Goal: Information Seeking & Learning: Learn about a topic

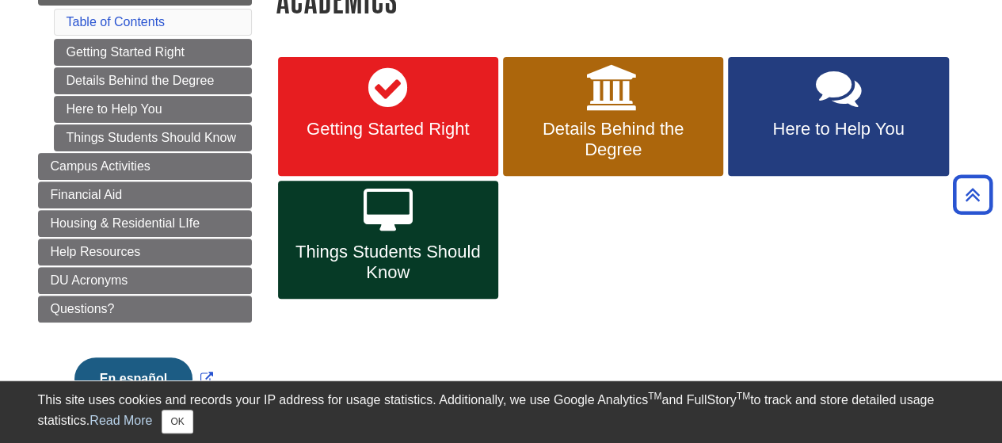
scroll to position [216, 0]
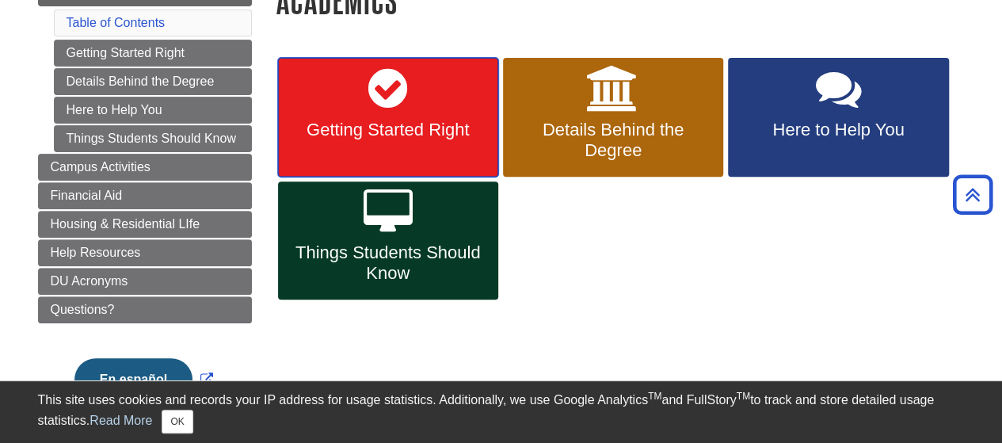
click at [452, 100] on link "Getting Started Right" at bounding box center [388, 117] width 220 height 119
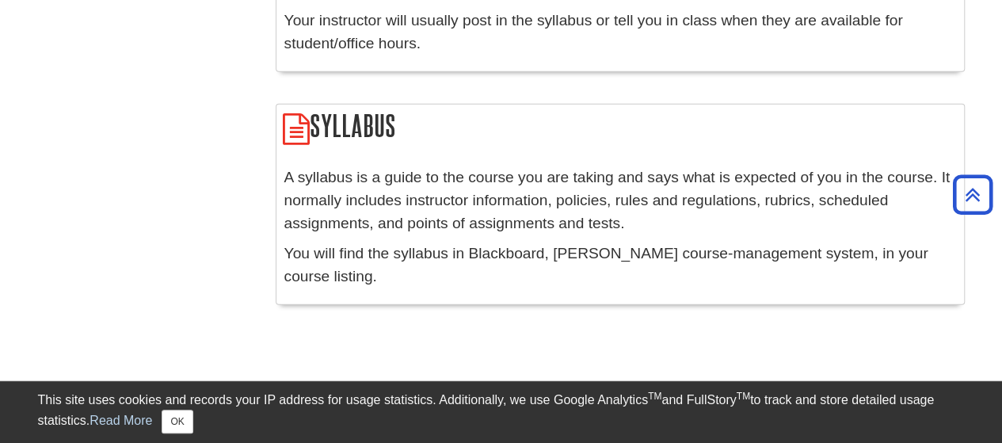
scroll to position [2193, 0]
click at [968, 197] on icon "Back to Top" at bounding box center [973, 195] width 51 height 51
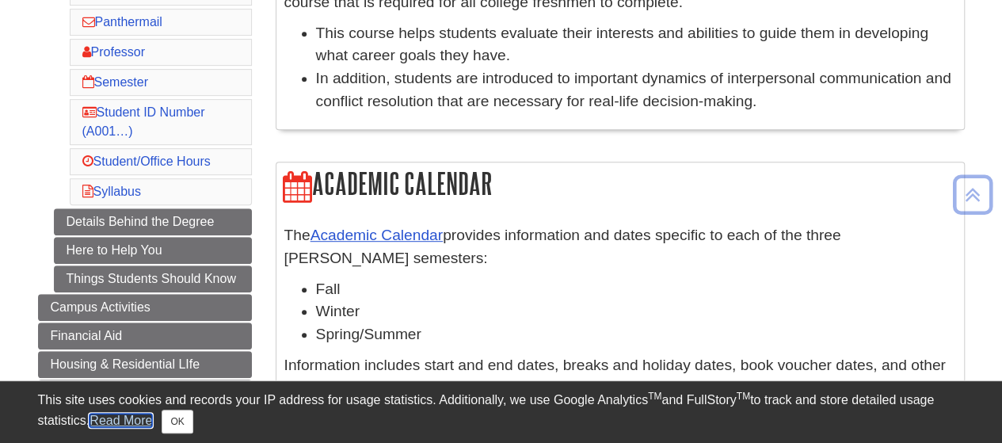
scroll to position [366, 0]
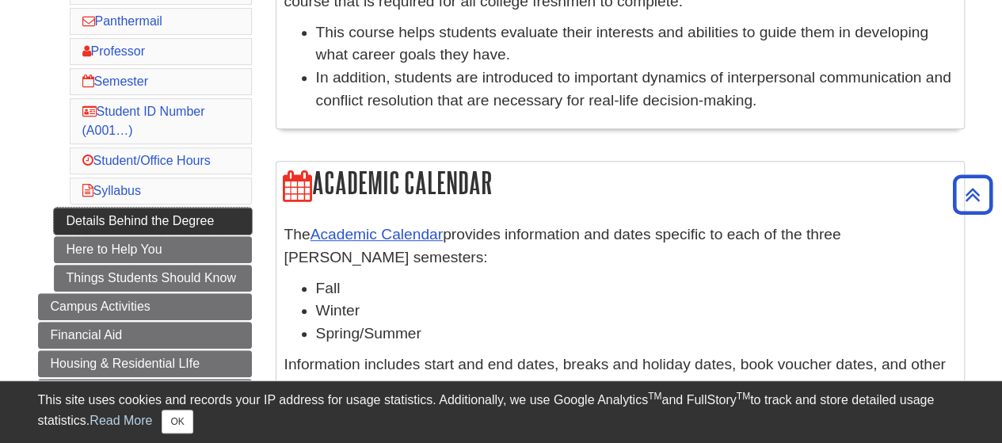
click at [222, 212] on link "Details Behind the Degree" at bounding box center [153, 221] width 198 height 27
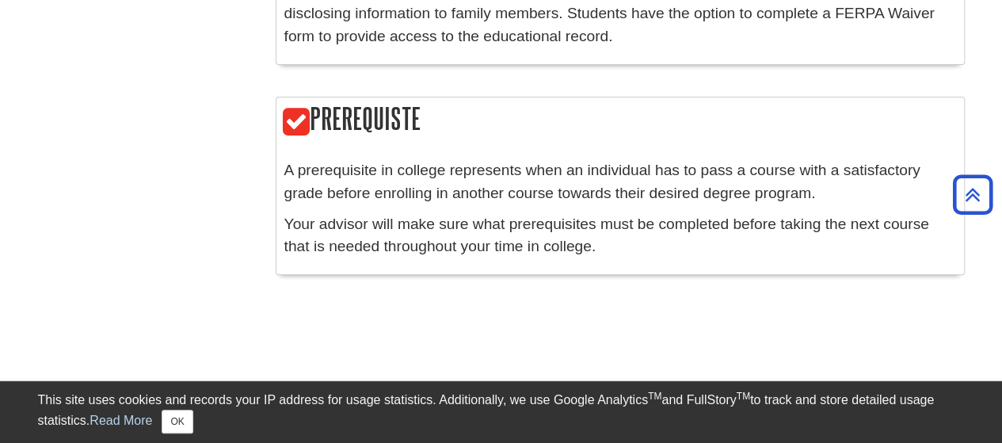
scroll to position [3192, 0]
click at [976, 194] on icon "Back to Top" at bounding box center [973, 195] width 51 height 51
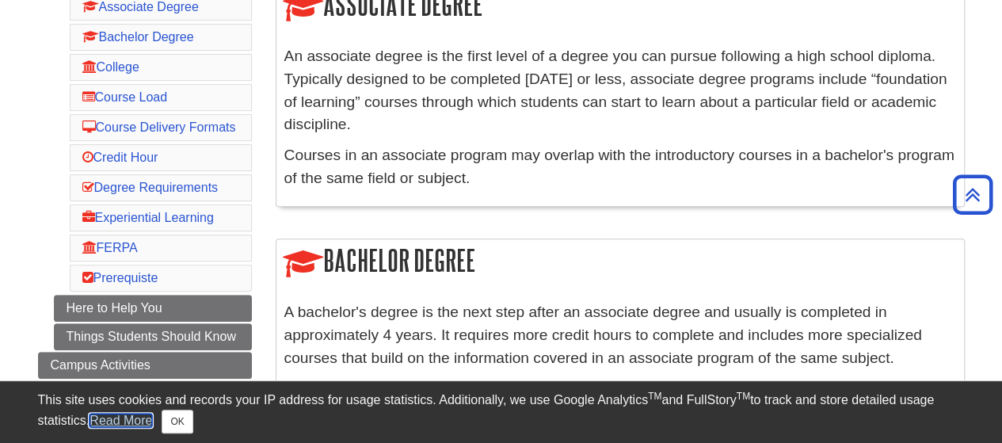
scroll to position [328, 0]
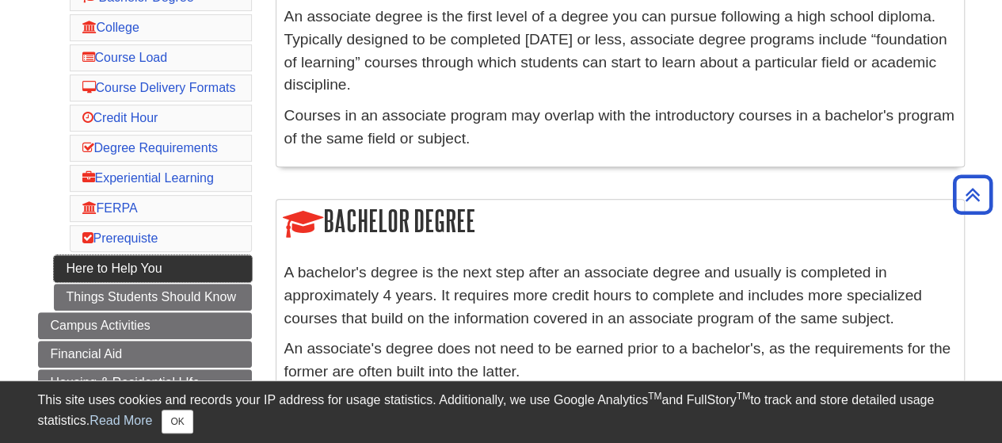
click at [212, 255] on link "Here to Help You" at bounding box center [153, 268] width 198 height 27
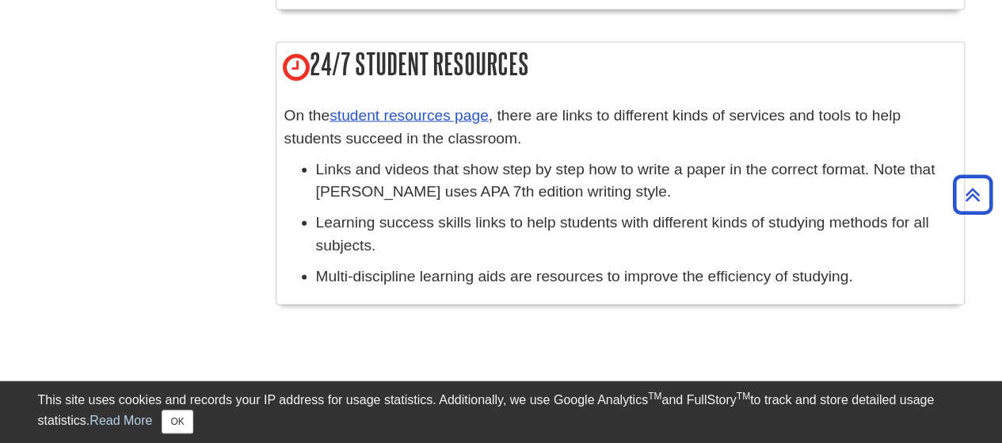
scroll to position [1808, 0]
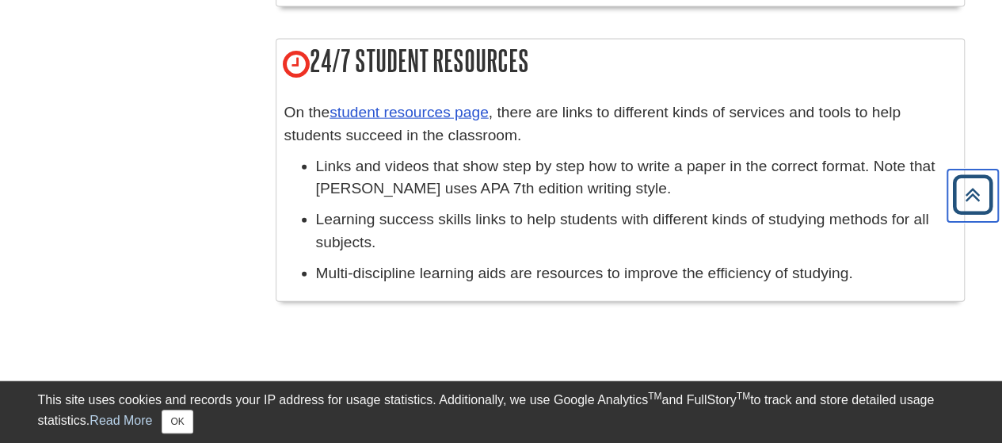
click at [969, 194] on icon "Back to Top" at bounding box center [973, 195] width 51 height 51
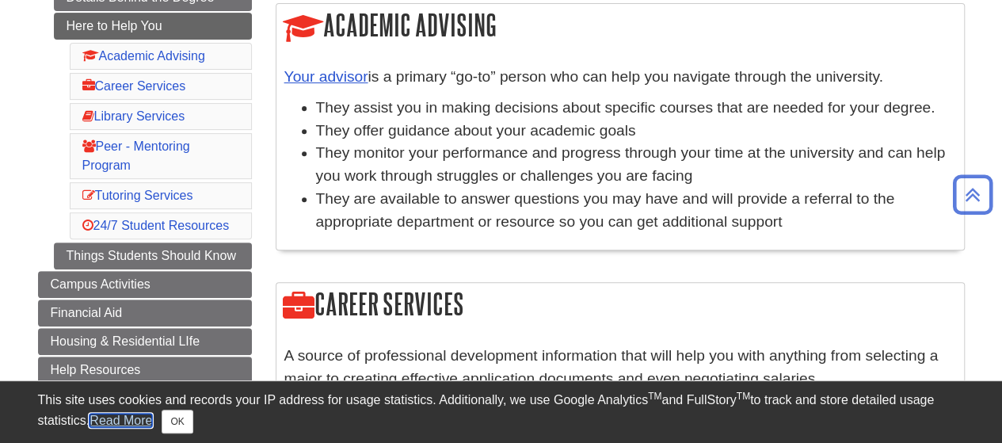
scroll to position [268, 0]
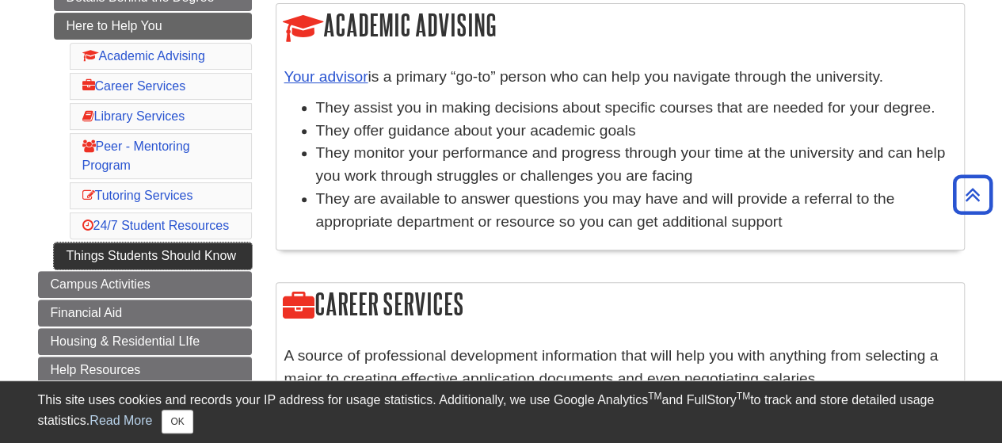
click at [208, 246] on link "Things Students Should Know" at bounding box center [153, 255] width 198 height 27
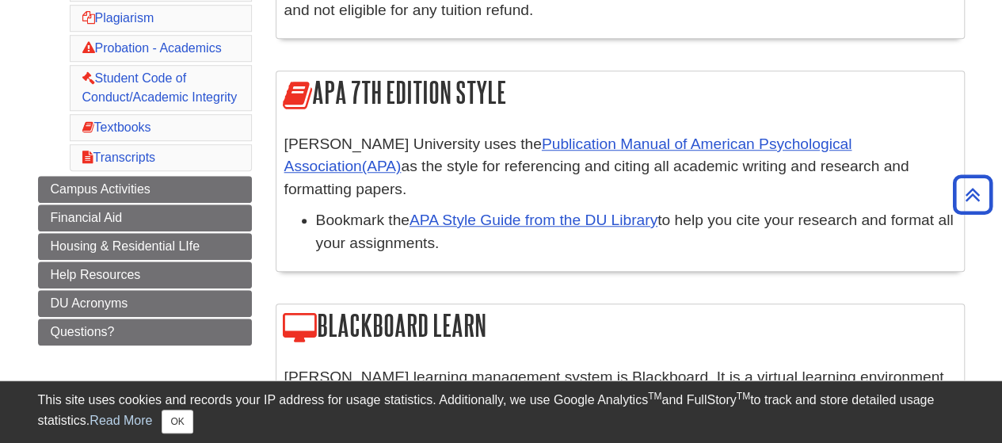
scroll to position [615, 0]
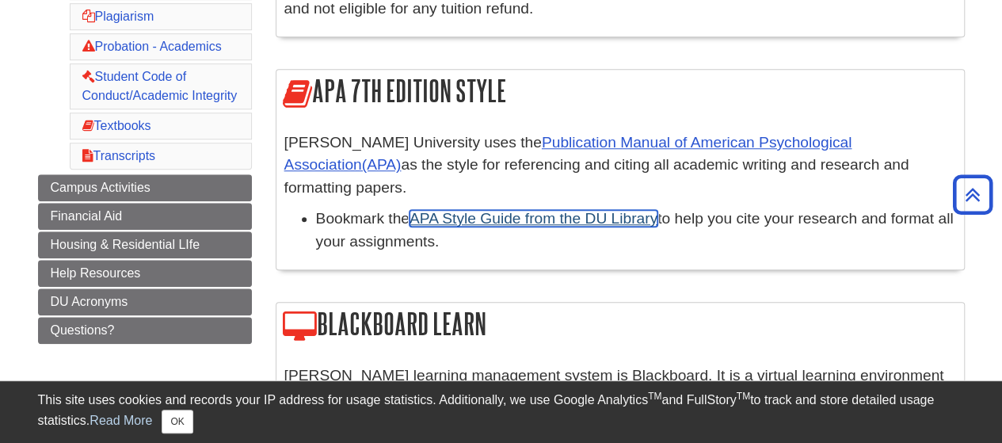
click at [598, 210] on link "APA Style Guide from the DU Library" at bounding box center [534, 218] width 248 height 17
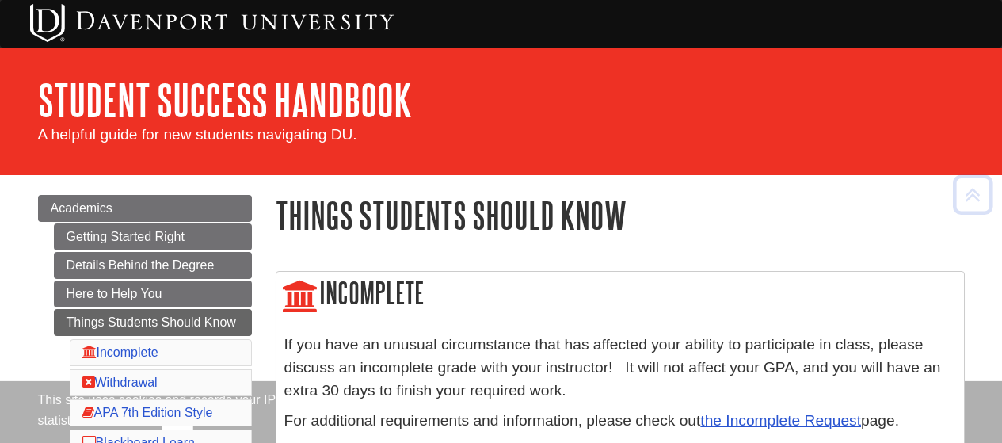
scroll to position [615, 0]
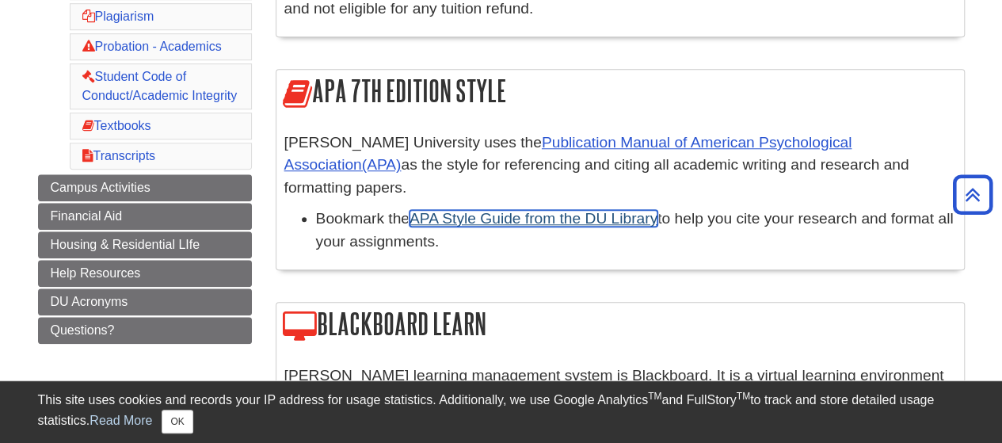
click at [472, 210] on link "APA Style Guide from the DU Library" at bounding box center [534, 218] width 248 height 17
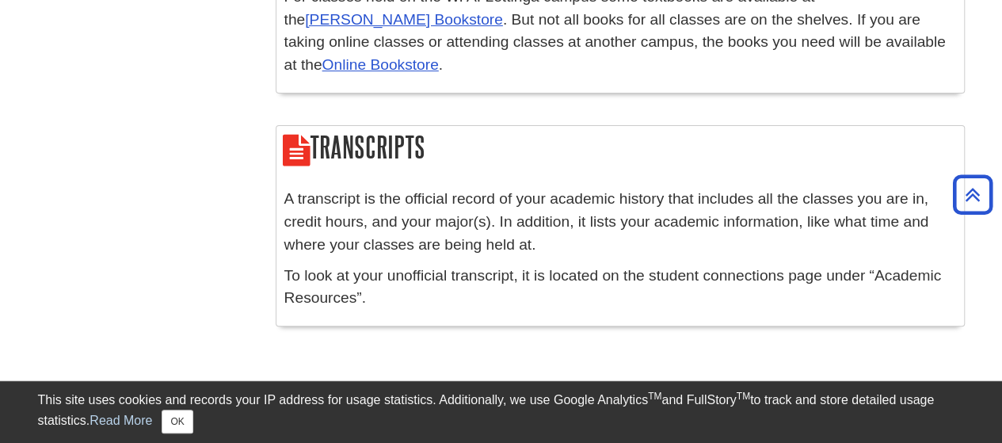
scroll to position [3158, 0]
click at [975, 194] on icon "Back to Top" at bounding box center [973, 195] width 51 height 51
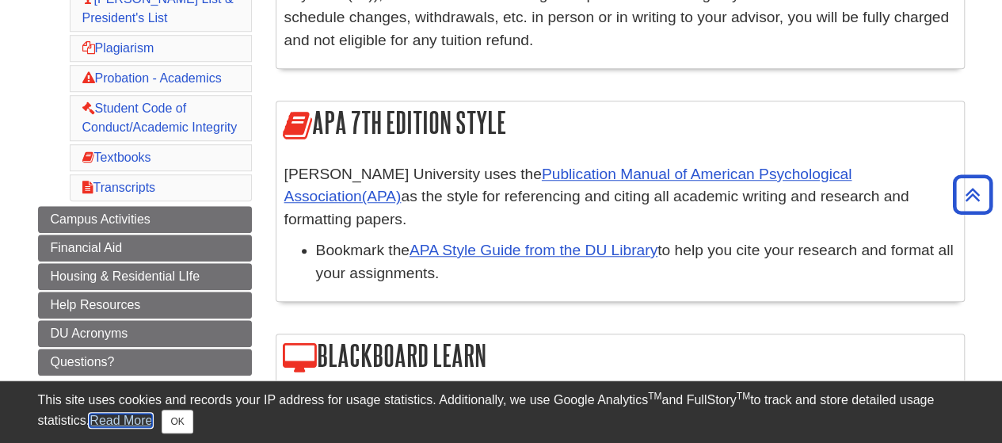
scroll to position [586, 0]
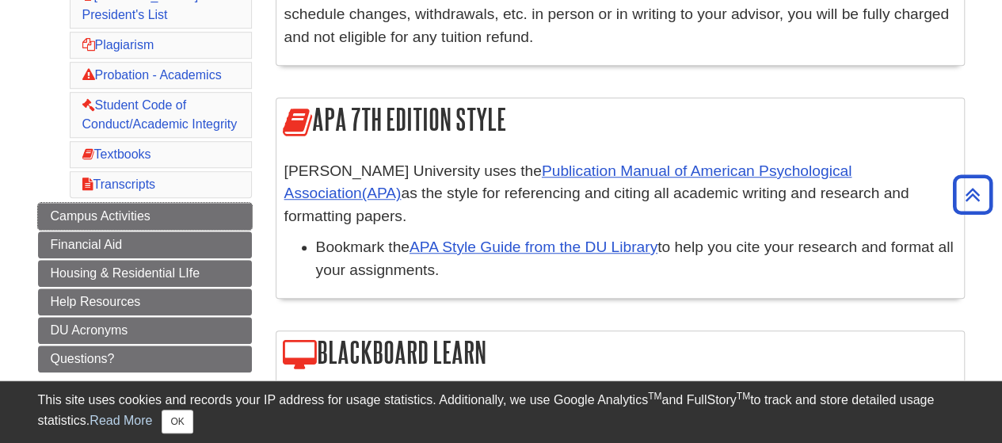
click at [227, 209] on link "Campus Activities" at bounding box center [145, 216] width 214 height 27
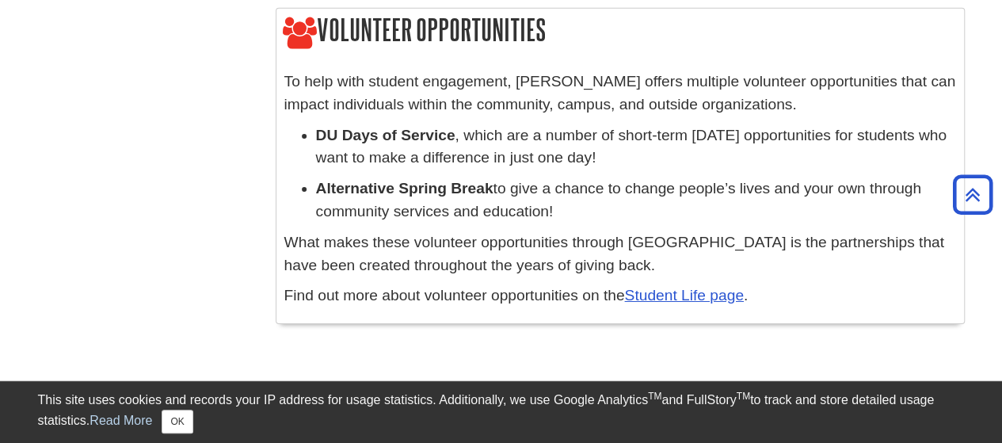
scroll to position [2605, 0]
click at [969, 193] on icon "Back to Top" at bounding box center [973, 195] width 51 height 51
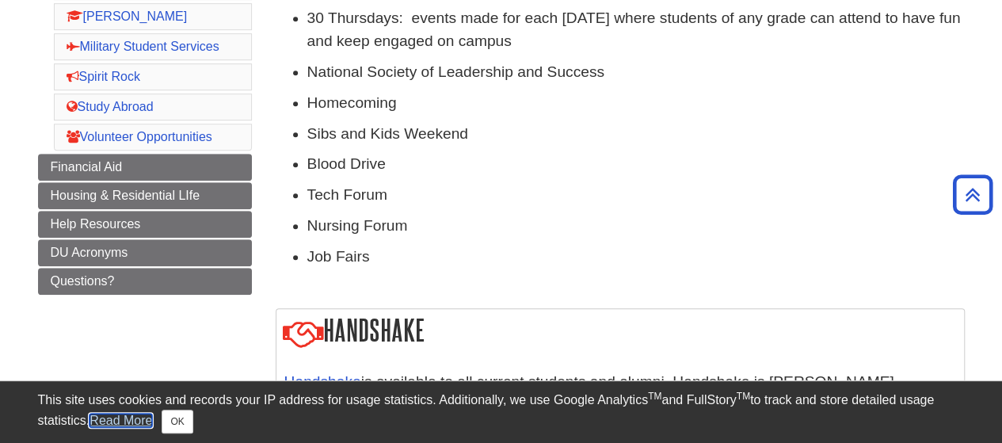
scroll to position [456, 0]
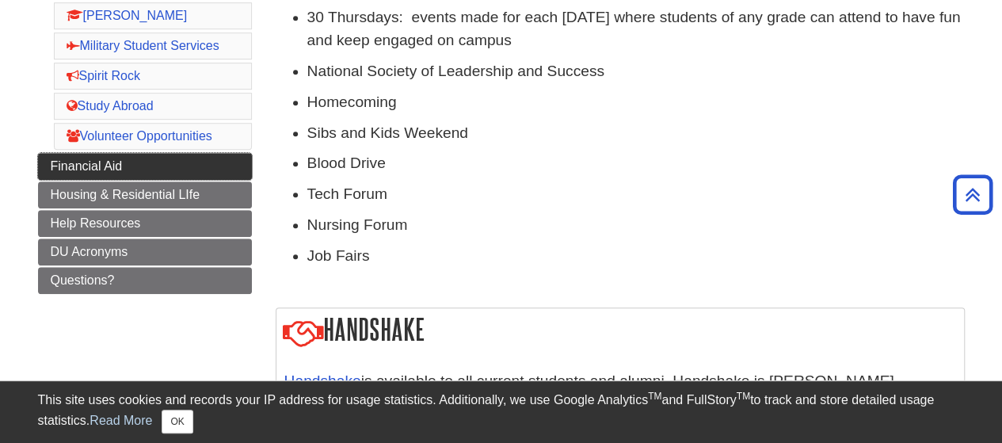
click at [206, 155] on link "Financial Aid" at bounding box center [145, 166] width 214 height 27
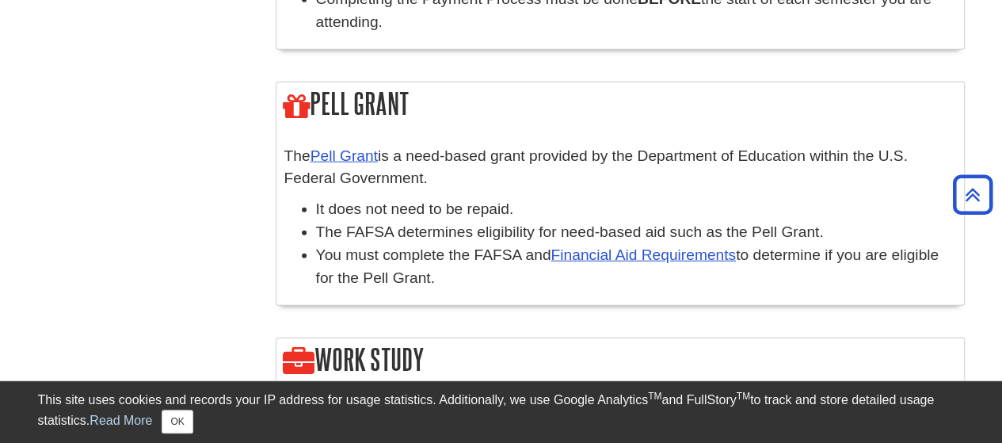
scroll to position [2154, 0]
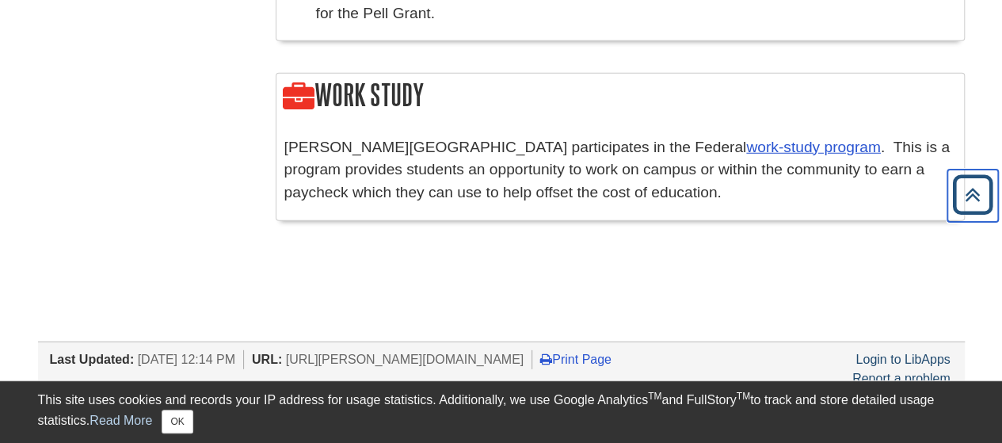
click at [967, 193] on icon "Back to Top" at bounding box center [973, 195] width 51 height 51
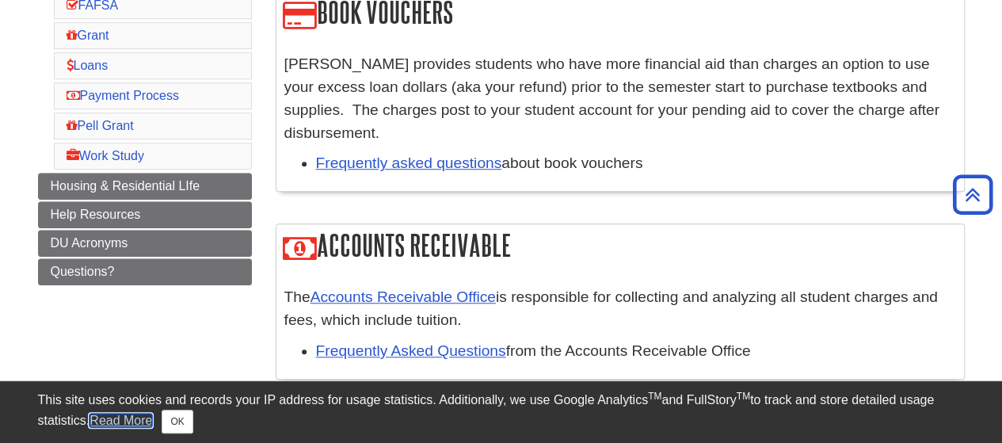
scroll to position [515, 0]
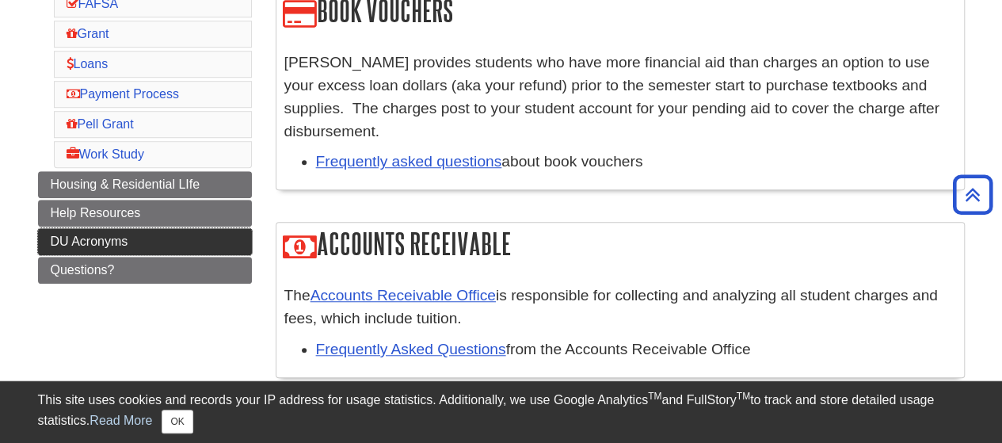
click at [198, 231] on link "DU Acronyms" at bounding box center [145, 241] width 214 height 27
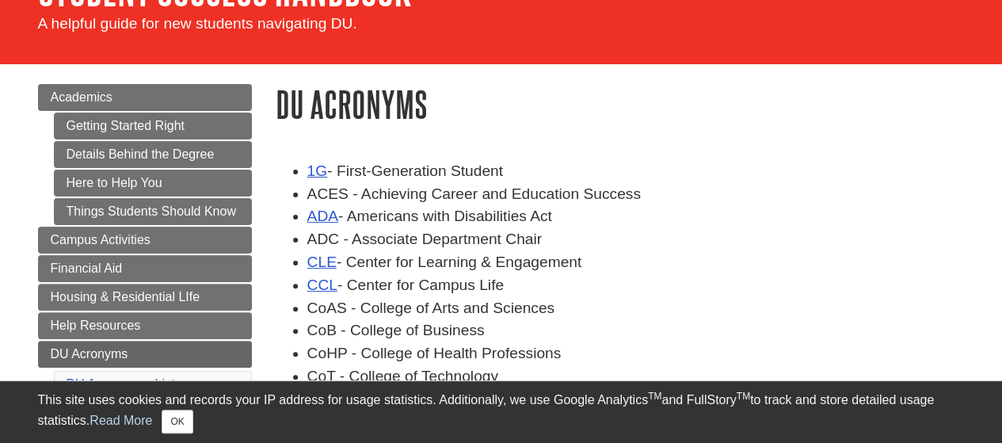
scroll to position [110, 0]
